Goal: Transaction & Acquisition: Download file/media

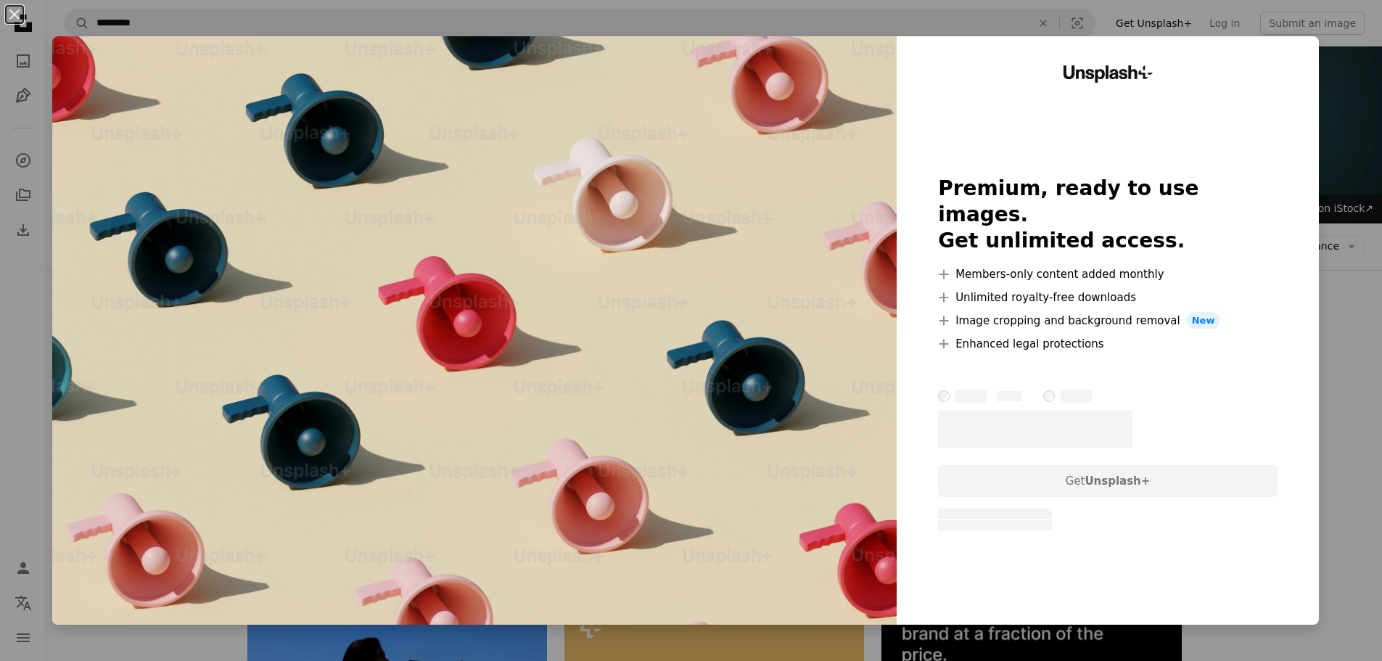
scroll to position [14169, 0]
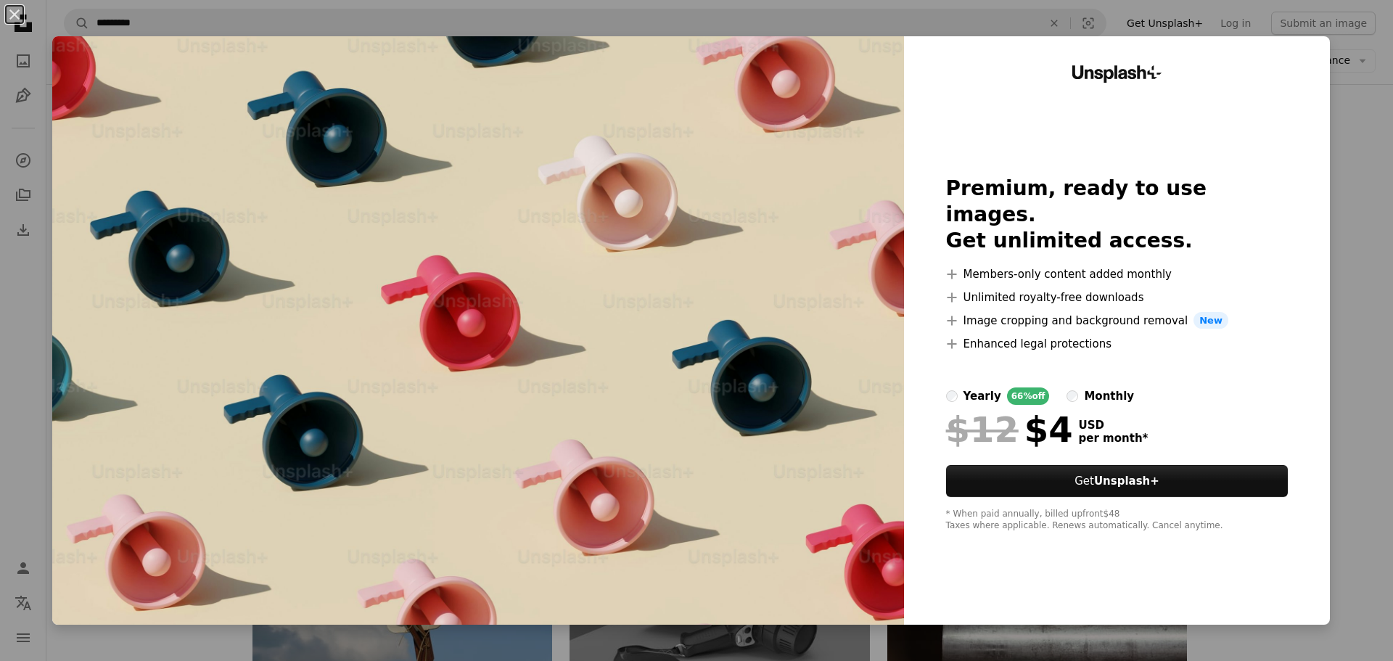
click at [1352, 131] on div "An X shape Unsplash+ Premium, ready to use images. Get unlimited access. A plus…" at bounding box center [696, 330] width 1393 height 661
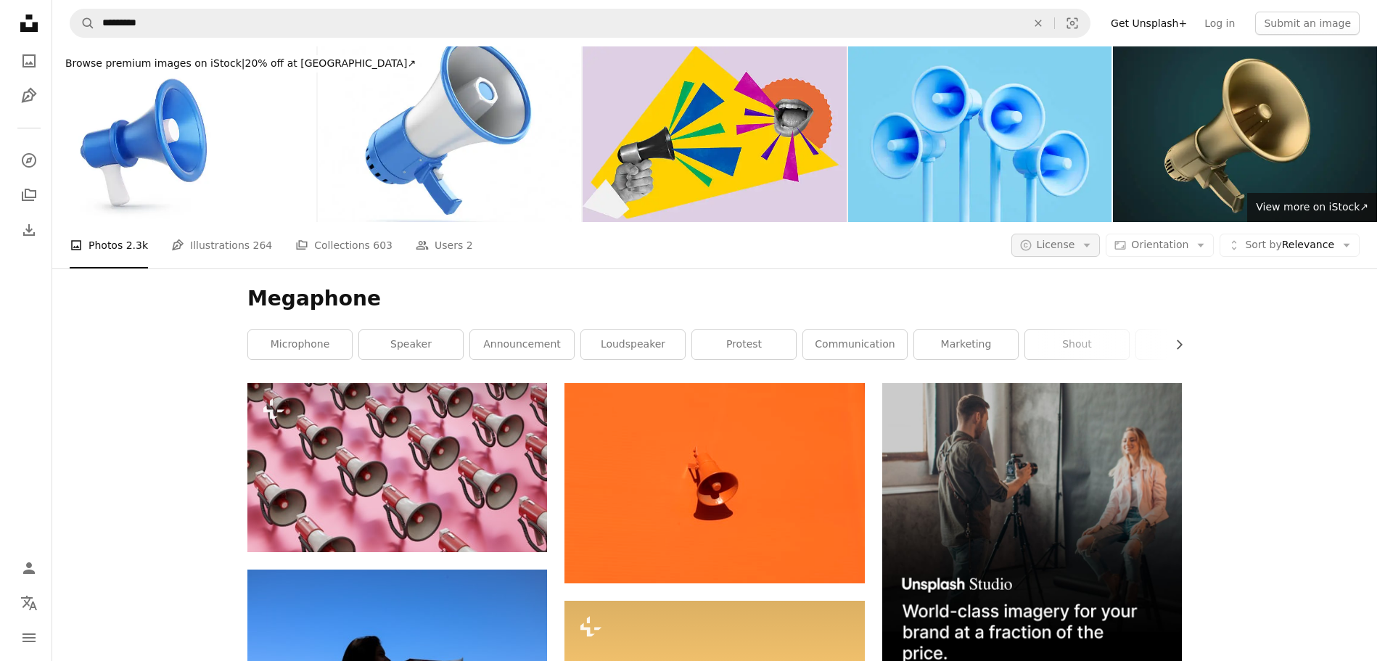
scroll to position [13444, 0]
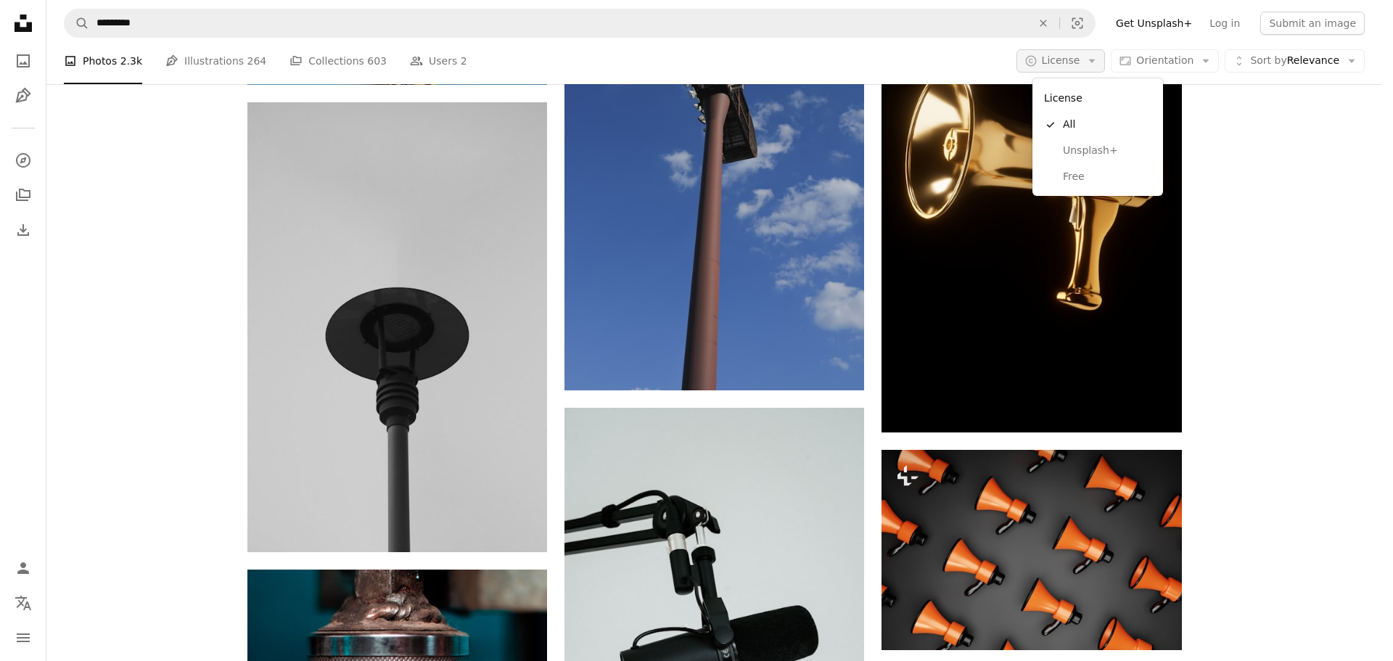
click at [1098, 63] on icon "Arrow down" at bounding box center [1091, 60] width 13 height 13
click at [1082, 174] on span "Free" at bounding box center [1107, 177] width 89 height 15
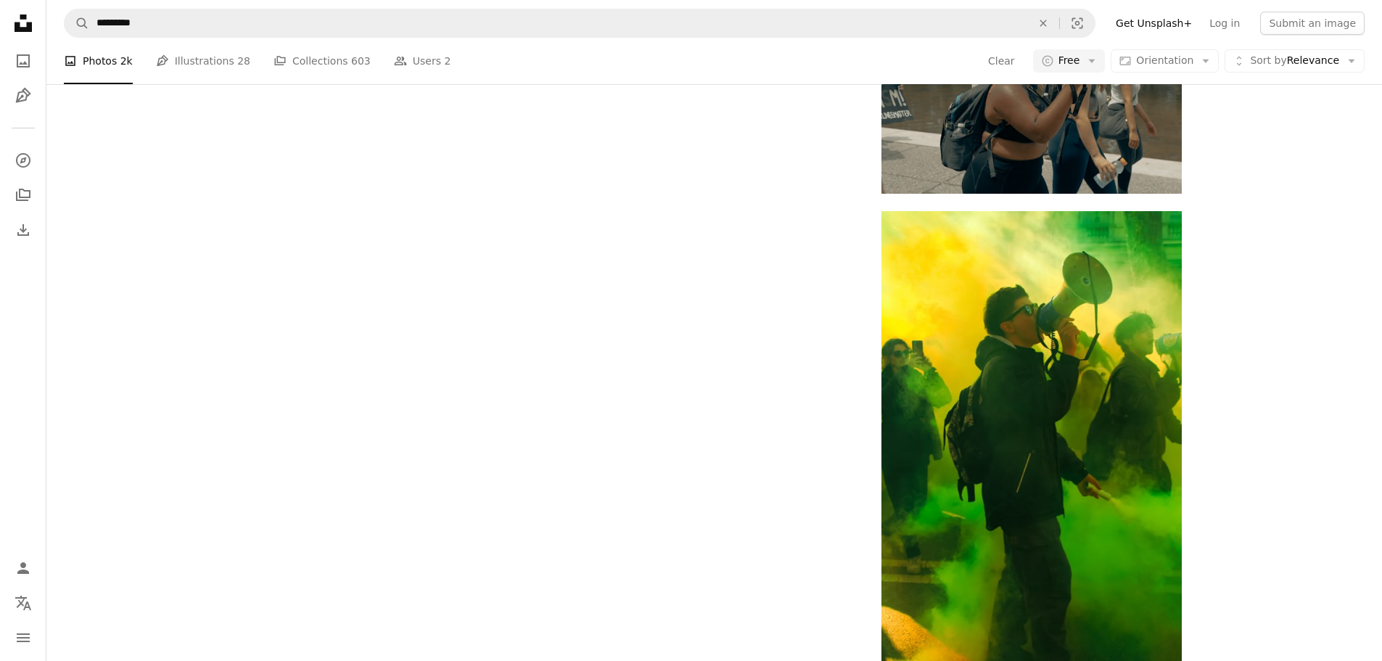
scroll to position [145, 0]
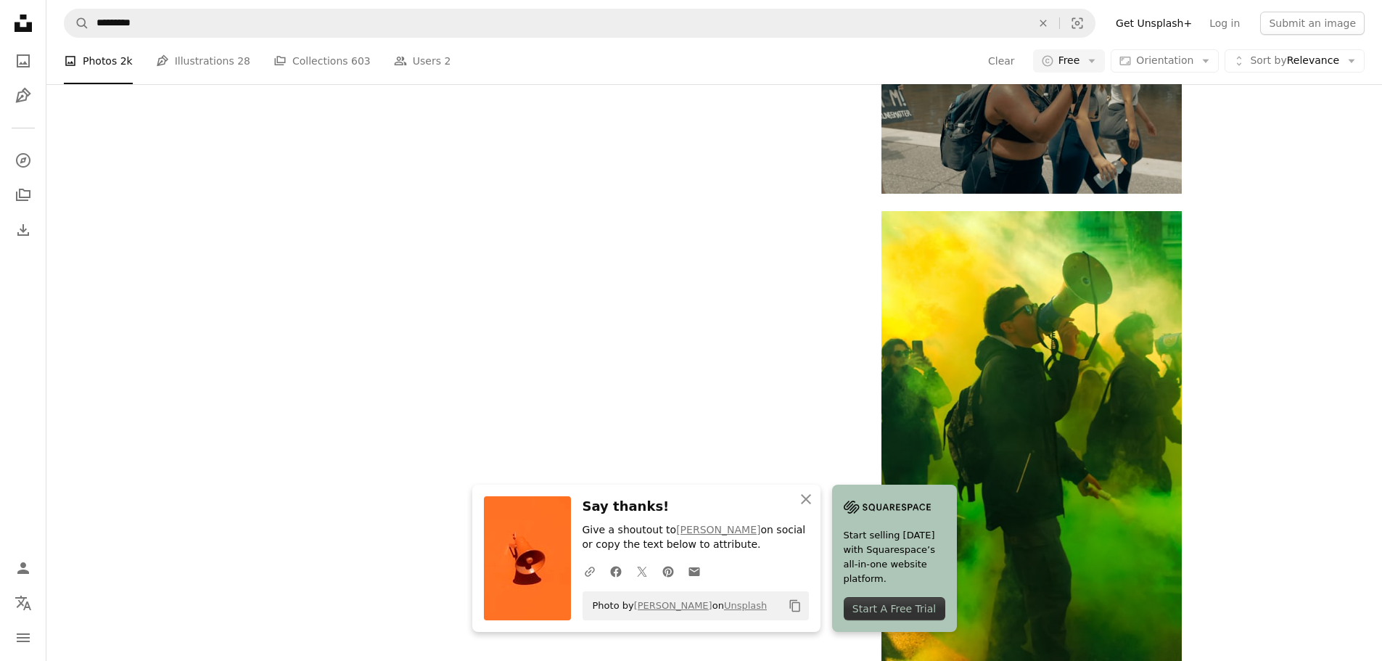
scroll to position [0, 0]
click at [805, 500] on icon "button" at bounding box center [806, 499] width 10 height 10
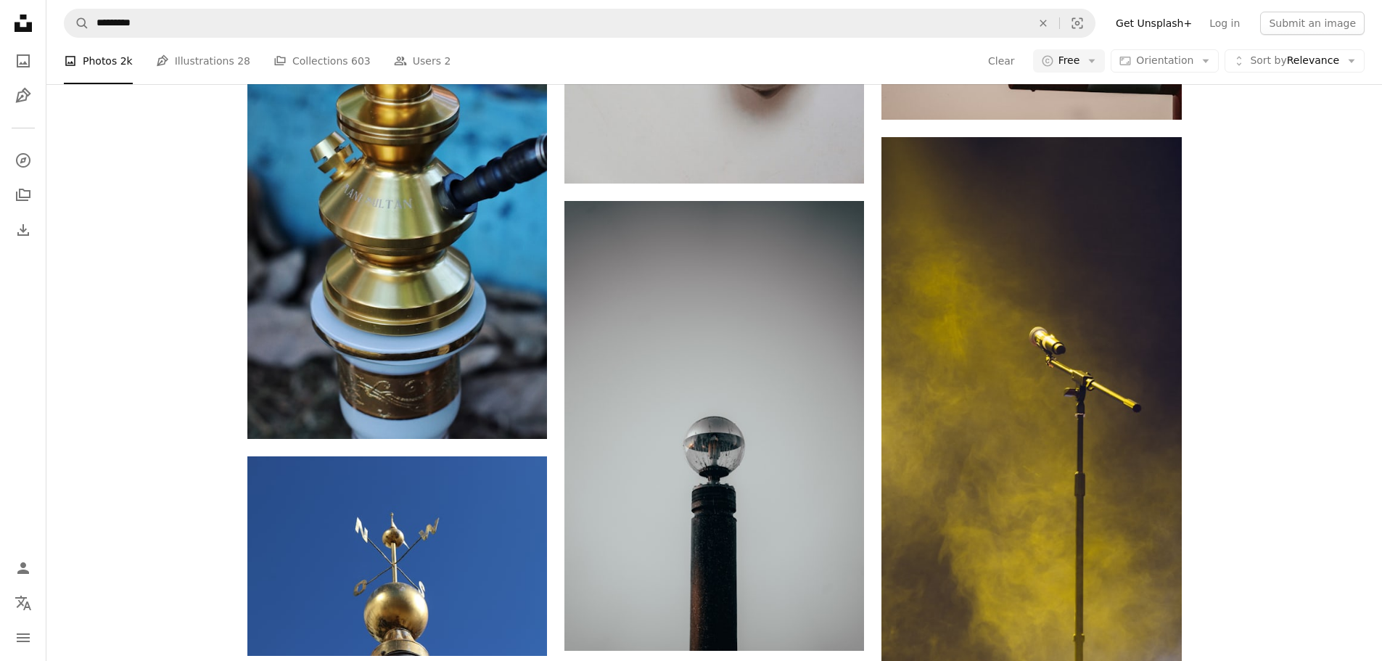
scroll to position [30615, 0]
